Goal: Use online tool/utility: Utilize a website feature to perform a specific function

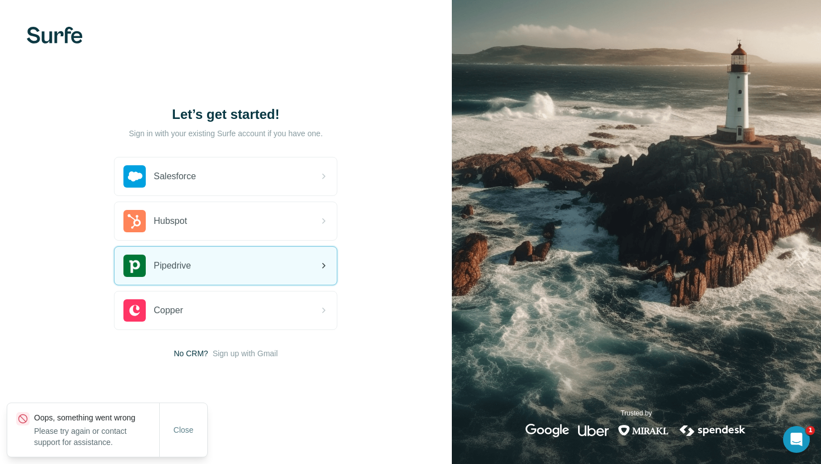
click at [204, 260] on div "Pipedrive" at bounding box center [225, 266] width 222 height 38
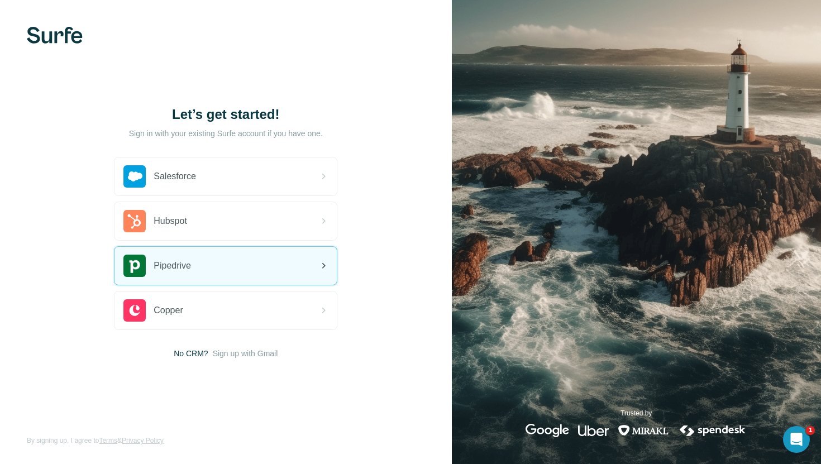
click at [245, 271] on div "Pipedrive" at bounding box center [225, 266] width 222 height 38
click at [224, 276] on div "Pipedrive" at bounding box center [225, 266] width 222 height 38
